Goal: Information Seeking & Learning: Learn about a topic

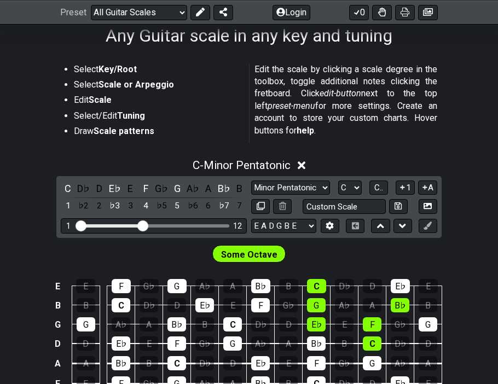
scroll to position [185, 0]
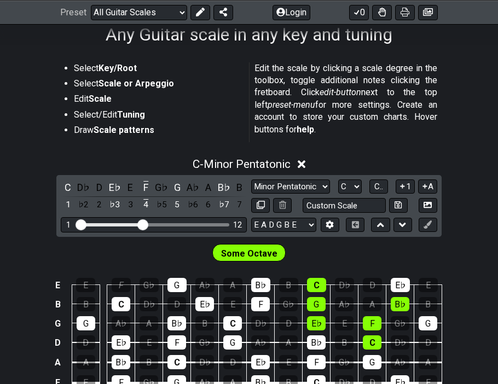
click at [119, 280] on div "F" at bounding box center [121, 285] width 19 height 14
click at [121, 283] on div "F" at bounding box center [121, 285] width 19 height 14
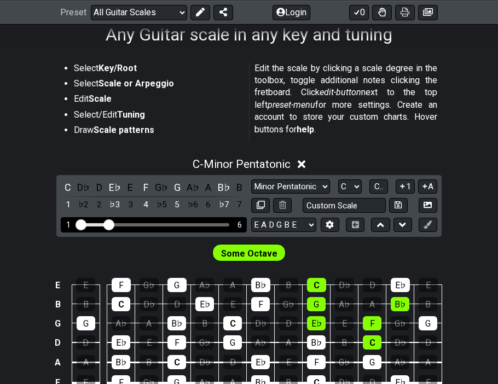
drag, startPoint x: 145, startPoint y: 223, endPoint x: 107, endPoint y: 223, distance: 38.3
click at [107, 224] on input "Visible fret range" at bounding box center [153, 224] width 155 height 0
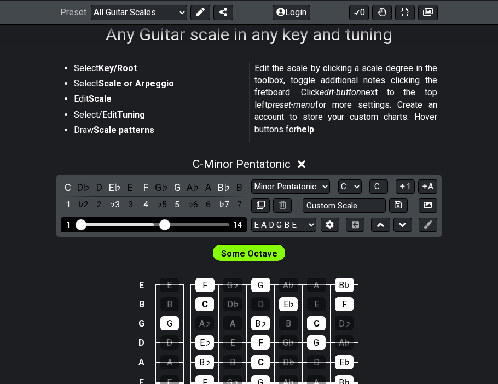
drag, startPoint x: 107, startPoint y: 223, endPoint x: 167, endPoint y: 224, distance: 60.2
click at [167, 224] on input "Visible fret range" at bounding box center [153, 224] width 155 height 0
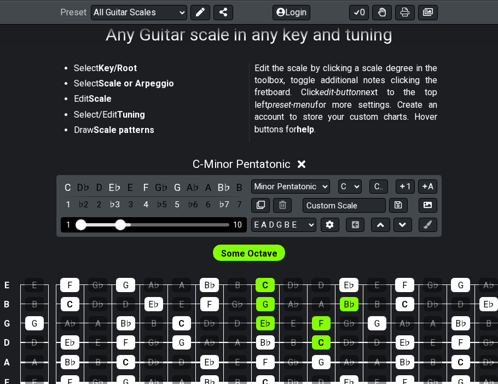
drag, startPoint x: 167, startPoint y: 224, endPoint x: 123, endPoint y: 224, distance: 44.8
click at [123, 224] on input "Visible fret range" at bounding box center [153, 224] width 155 height 0
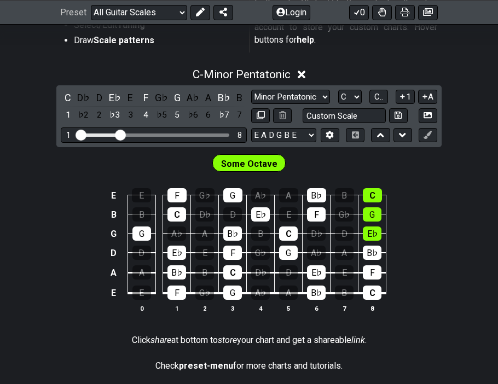
scroll to position [273, 0]
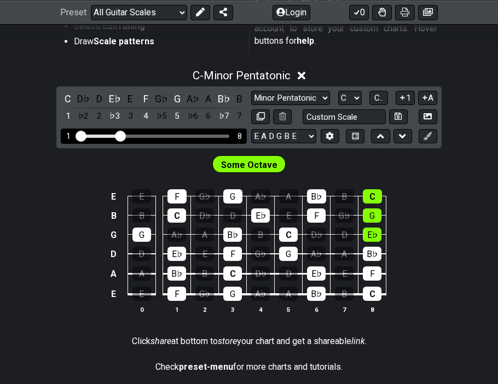
drag, startPoint x: 124, startPoint y: 132, endPoint x: 149, endPoint y: 133, distance: 24.6
click at [149, 133] on div "1 8" at bounding box center [154, 136] width 186 height 15
drag, startPoint x: 119, startPoint y: 135, endPoint x: 142, endPoint y: 136, distance: 23.0
click at [142, 135] on input "Visible fret range" at bounding box center [153, 135] width 155 height 0
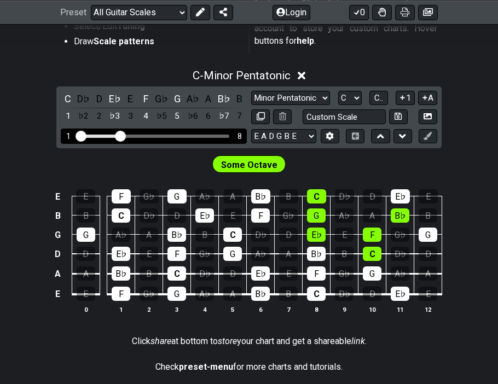
drag, startPoint x: 142, startPoint y: 135, endPoint x: 120, endPoint y: 135, distance: 21.9
click at [120, 135] on input "Visible fret range" at bounding box center [153, 135] width 155 height 0
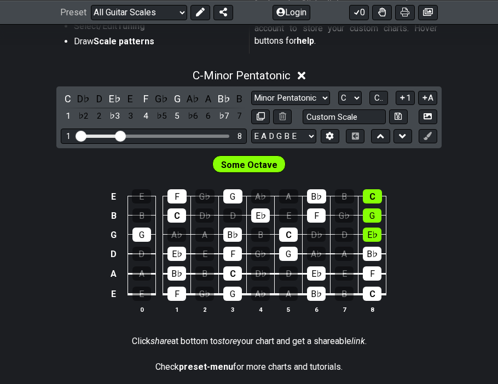
click at [306, 74] on icon at bounding box center [302, 76] width 8 height 8
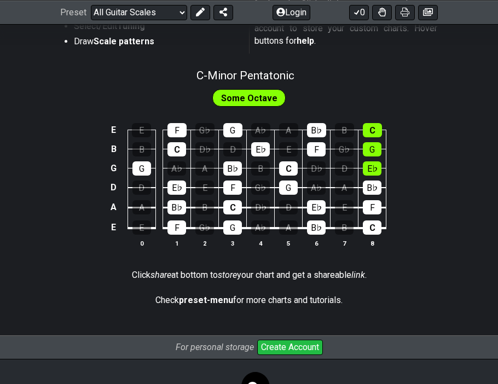
click at [290, 69] on span "C - Minor Pentatonic" at bounding box center [245, 75] width 98 height 13
select select "C"
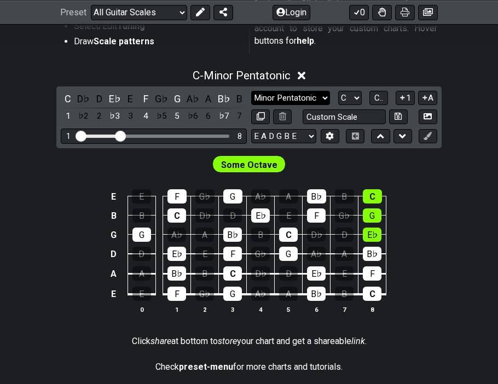
click at [316, 95] on select "Minor Pentatonic Root Minor Pentatonic Major Pentatonic Minor Blues Major Blues…" at bounding box center [290, 98] width 79 height 15
click at [141, 98] on div "F" at bounding box center [146, 98] width 14 height 15
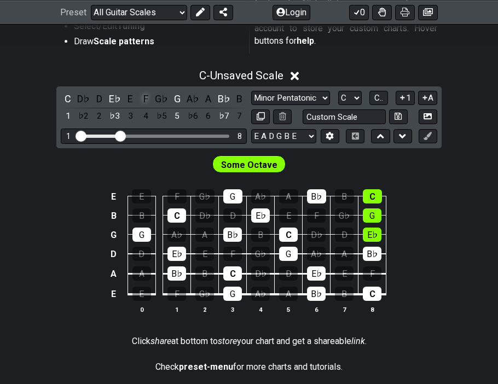
click at [151, 92] on div "F" at bounding box center [146, 98] width 14 height 15
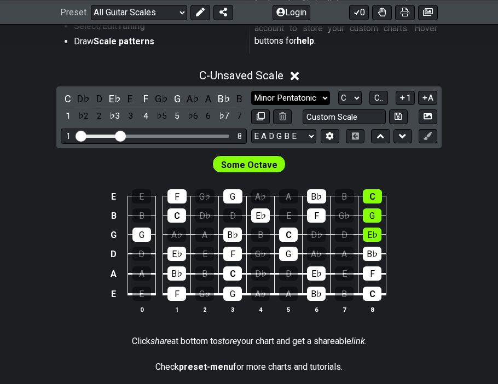
click at [308, 100] on select "Minor Pentatonic Root Minor Pentatonic Major Pentatonic Minor Blues Major Blues…" at bounding box center [290, 98] width 79 height 15
click at [251, 91] on select "Minor Pentatonic Root Minor Pentatonic Major Pentatonic Minor Blues Major Blues…" at bounding box center [290, 98] width 79 height 15
click at [293, 98] on select "Minor Pentatonic Root Minor Pentatonic Major Pentatonic Minor Blues Major Blues…" at bounding box center [290, 98] width 79 height 15
click at [251, 91] on select "Minor Pentatonic Root Minor Pentatonic Major Pentatonic Minor Blues Major Blues…" at bounding box center [290, 98] width 79 height 15
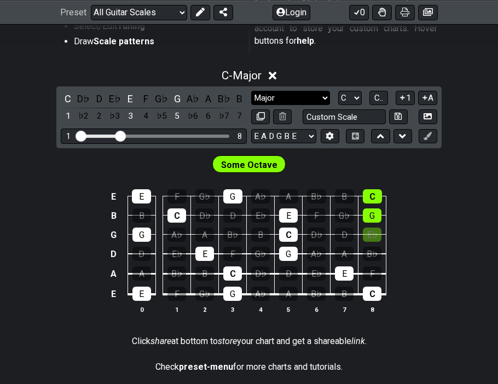
click at [286, 97] on select "Minor Pentatonic Root Minor Pentatonic Major Pentatonic Minor Blues Major Blues…" at bounding box center [290, 98] width 79 height 15
select select "Minor"
click at [251, 91] on select "Minor Pentatonic Root Minor Pentatonic Major Pentatonic Minor Blues Major Blues…" at bounding box center [290, 98] width 79 height 15
